Goal: Task Accomplishment & Management: Use online tool/utility

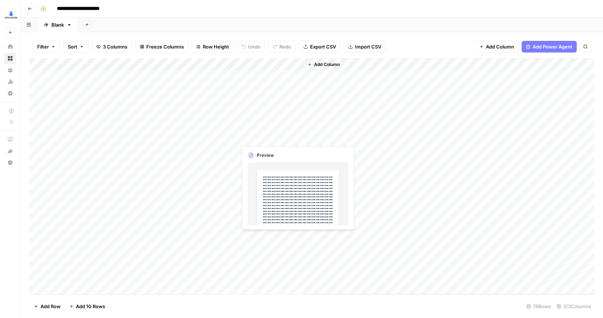
click at [262, 239] on div "Add Column" at bounding box center [312, 176] width 565 height 236
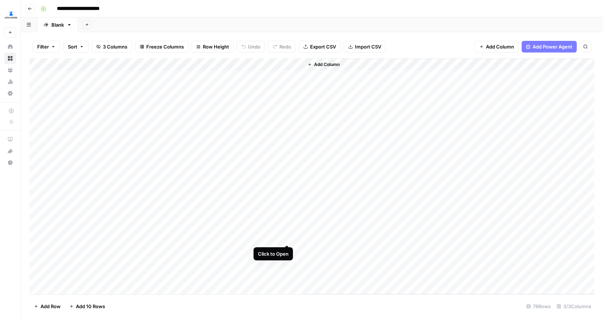
click at [287, 238] on div "Add Column" at bounding box center [312, 176] width 565 height 236
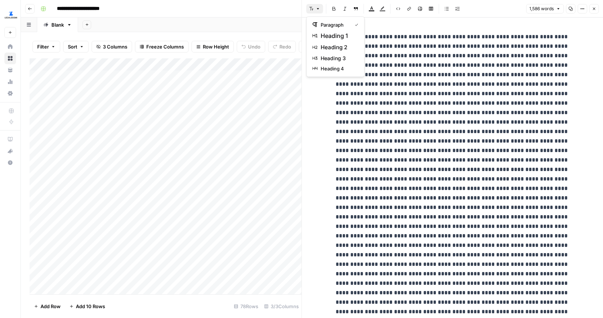
click at [312, 7] on icon "button" at bounding box center [311, 9] width 4 height 4
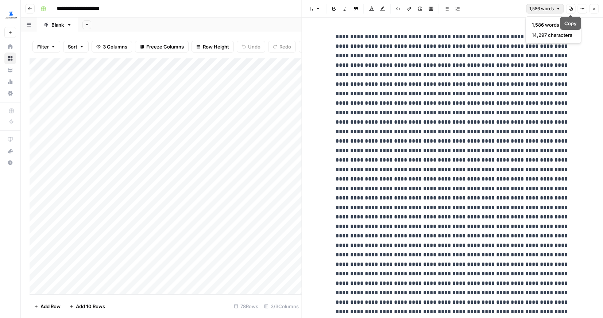
click at [554, 9] on button "1,586 words" at bounding box center [545, 8] width 38 height 9
click at [571, 9] on icon "button" at bounding box center [570, 9] width 4 height 4
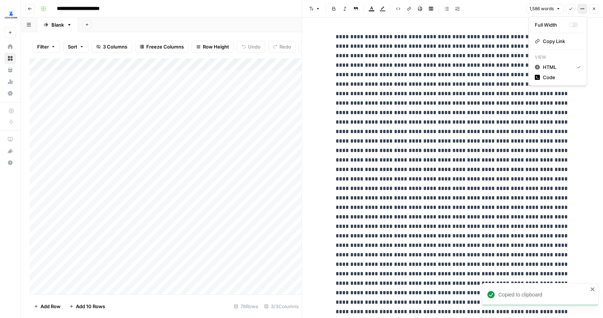
click at [581, 9] on icon "button" at bounding box center [582, 9] width 4 height 4
click at [547, 66] on span "HTML" at bounding box center [557, 66] width 28 height 7
click at [582, 10] on icon "button" at bounding box center [582, 9] width 4 height 4
click at [556, 76] on span "Code" at bounding box center [560, 77] width 35 height 7
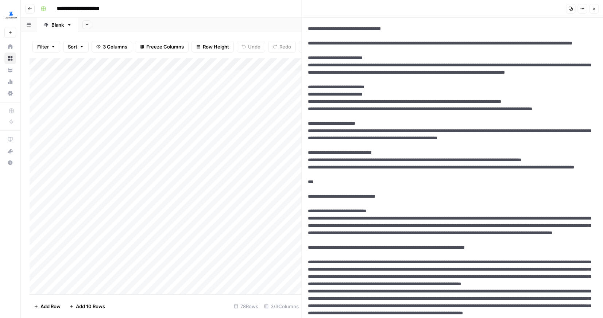
scroll to position [854, 0]
